Goal: Communication & Community: Connect with others

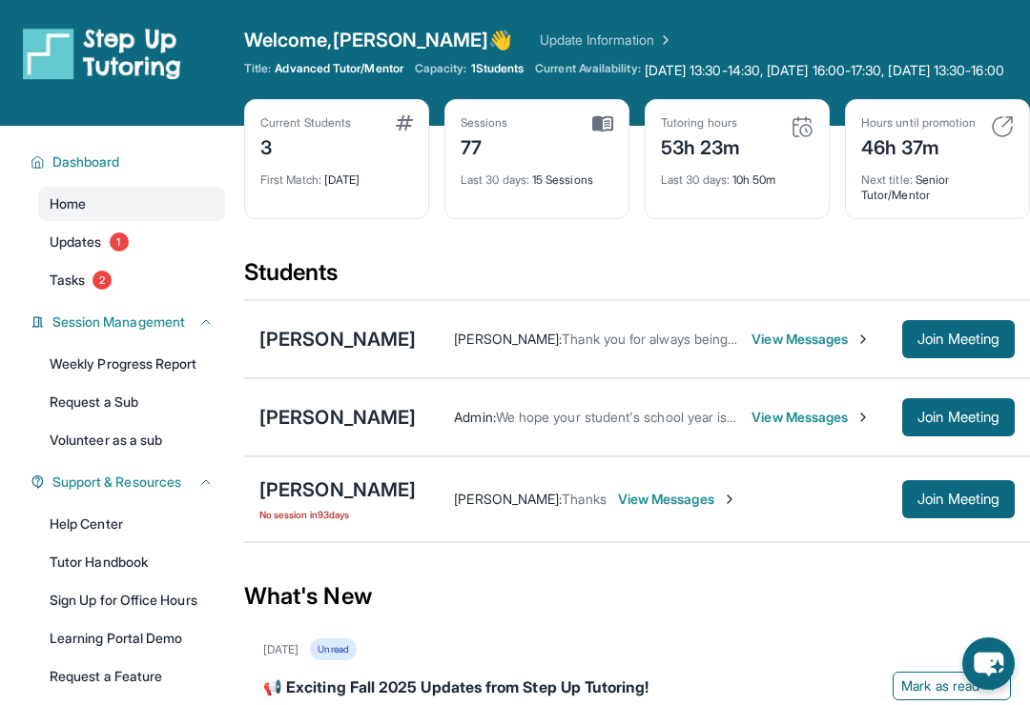
click at [936, 423] on span "Join Meeting" at bounding box center [958, 417] width 82 height 11
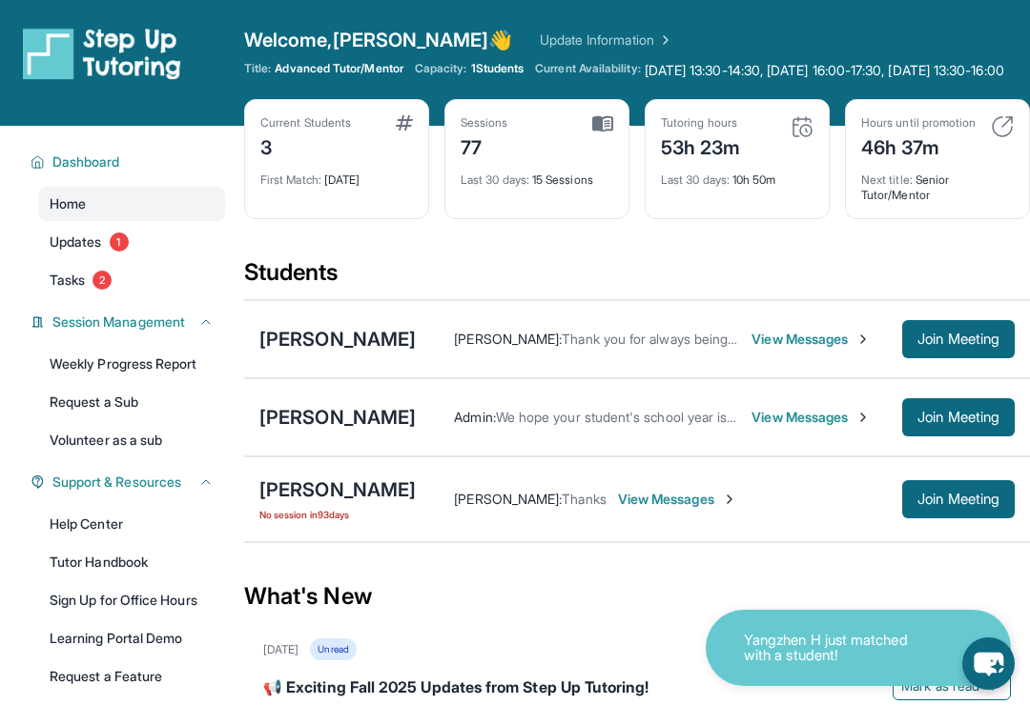
click at [950, 423] on span "Join Meeting" at bounding box center [958, 417] width 82 height 11
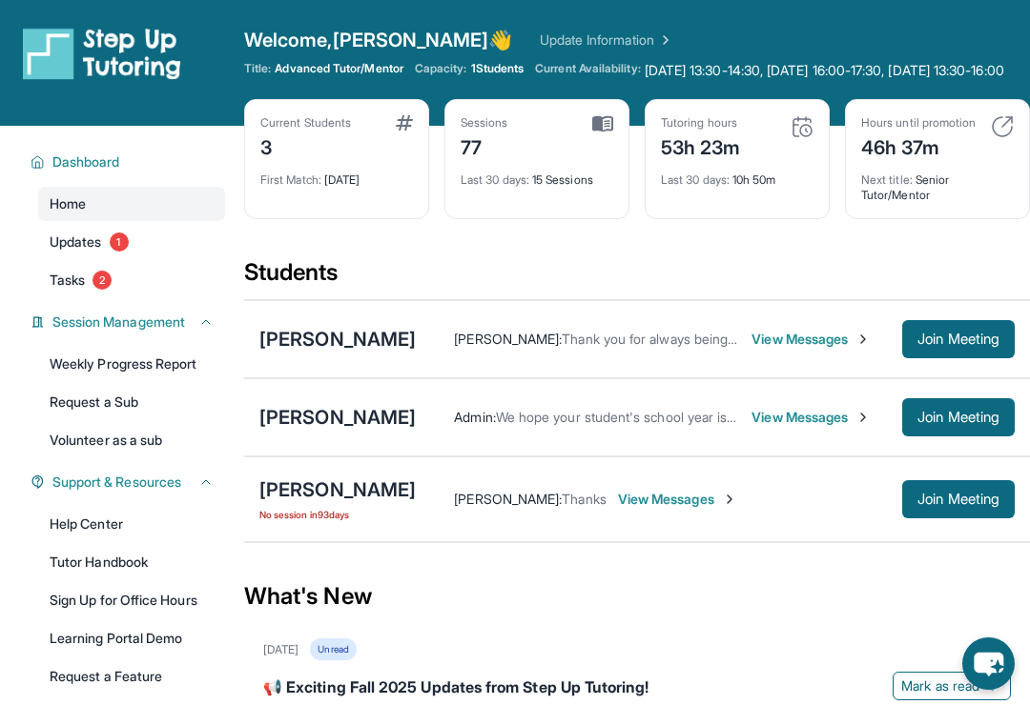
click at [928, 437] on button "Join Meeting" at bounding box center [958, 417] width 112 height 38
click at [127, 252] on span "1" at bounding box center [119, 242] width 19 height 19
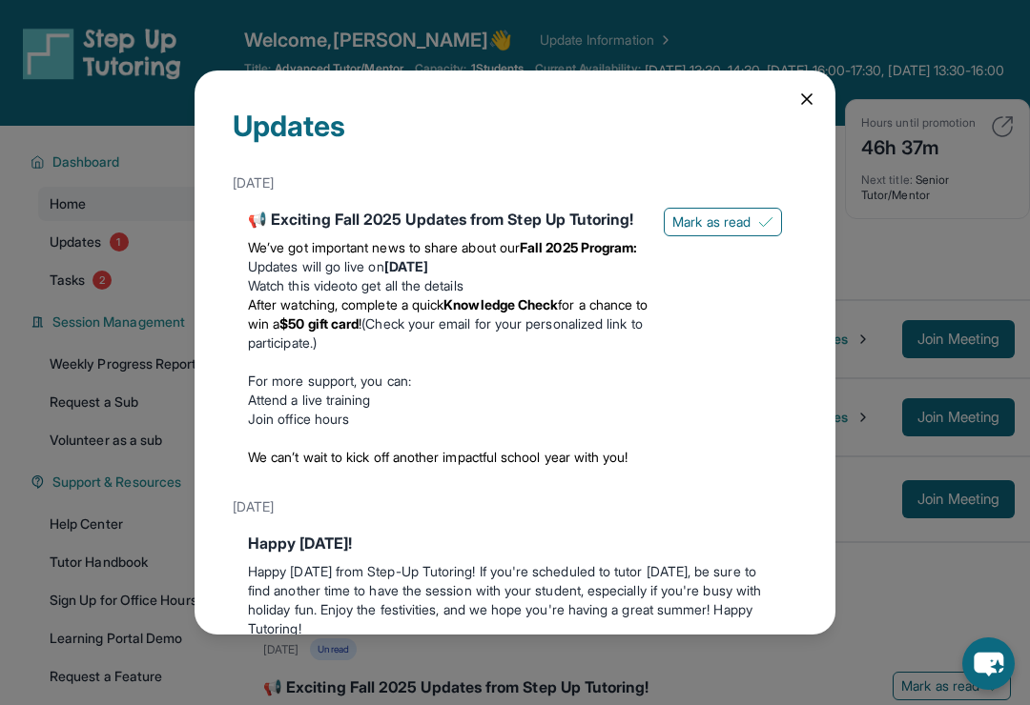
click at [797, 95] on icon at bounding box center [806, 99] width 19 height 19
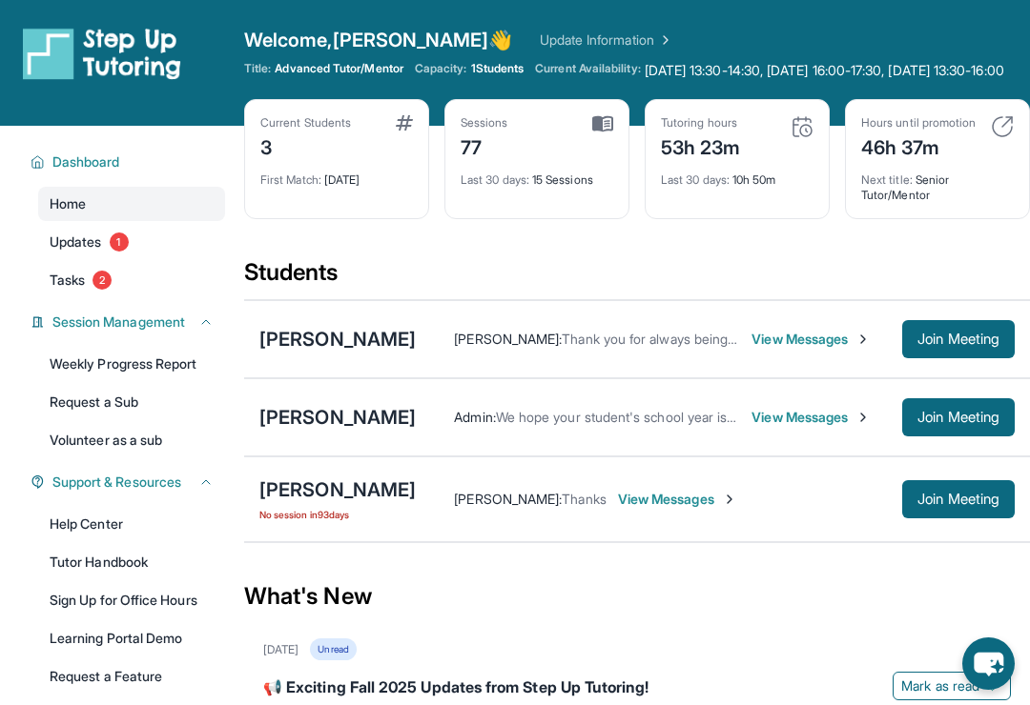
click at [93, 297] on link "Tasks 2" at bounding box center [131, 280] width 187 height 34
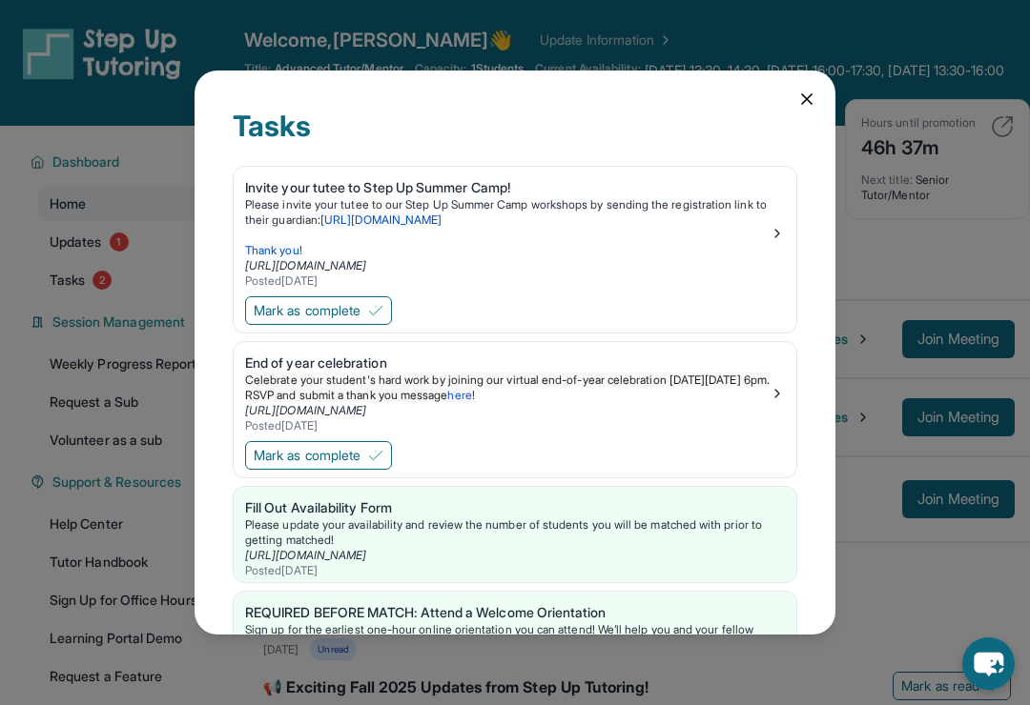
click at [799, 100] on div "Tasks Invite your tutee to Step Up Summer Camp! Please invite your tutee to our…" at bounding box center [514, 353] width 641 height 564
click at [798, 92] on icon at bounding box center [806, 99] width 19 height 19
